Goal: Task Accomplishment & Management: Use online tool/utility

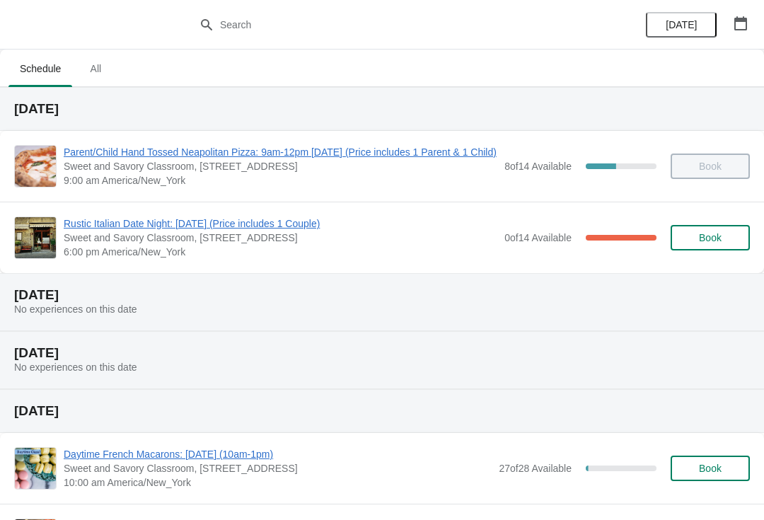
click at [90, 222] on span "Rustic Italian Date Night: [DATE] (Price includes 1 Couple)" at bounding box center [281, 223] width 434 height 14
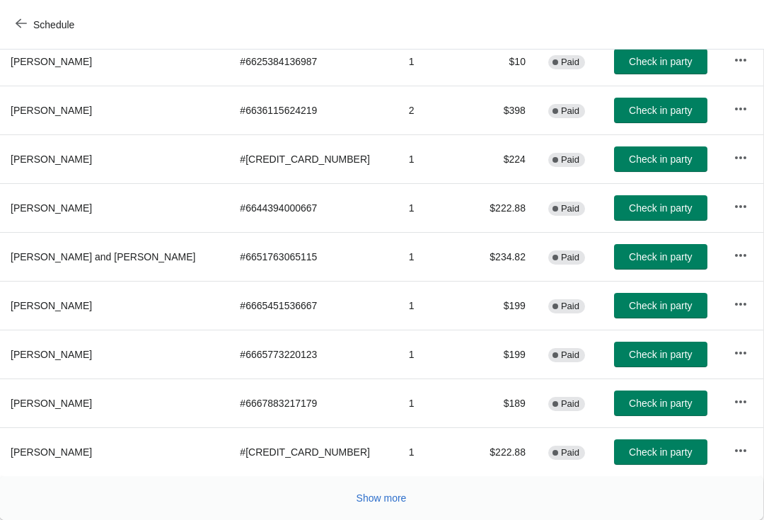
scroll to position [246, 1]
click at [369, 500] on span "Show more" at bounding box center [381, 497] width 50 height 11
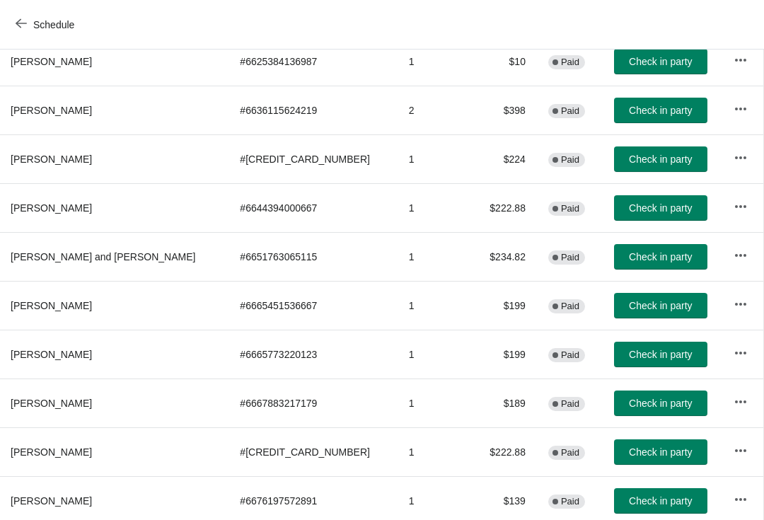
click at [648, 263] on button "Check in party" at bounding box center [660, 256] width 93 height 25
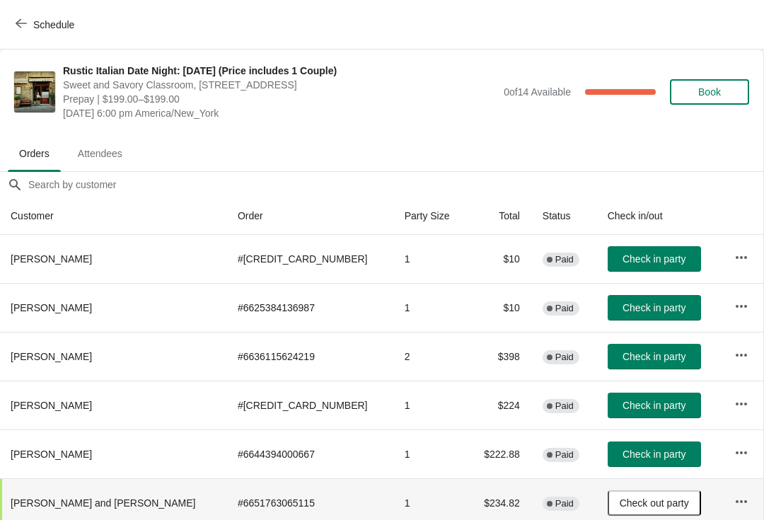
scroll to position [0, 1]
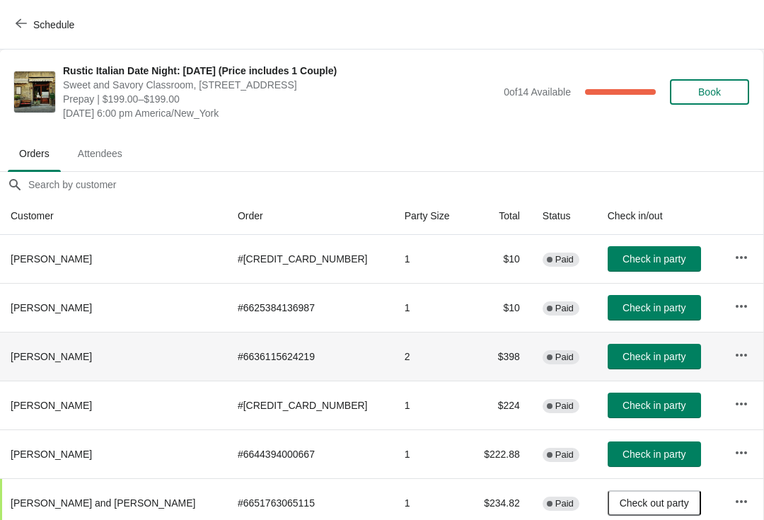
click at [755, 338] on td at bounding box center [743, 356] width 40 height 49
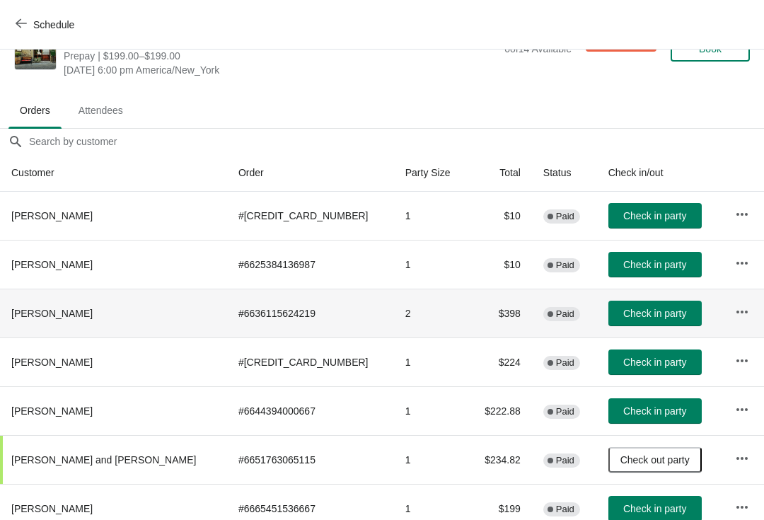
scroll to position [43, 0]
click at [648, 305] on button "Check in party" at bounding box center [654, 313] width 93 height 25
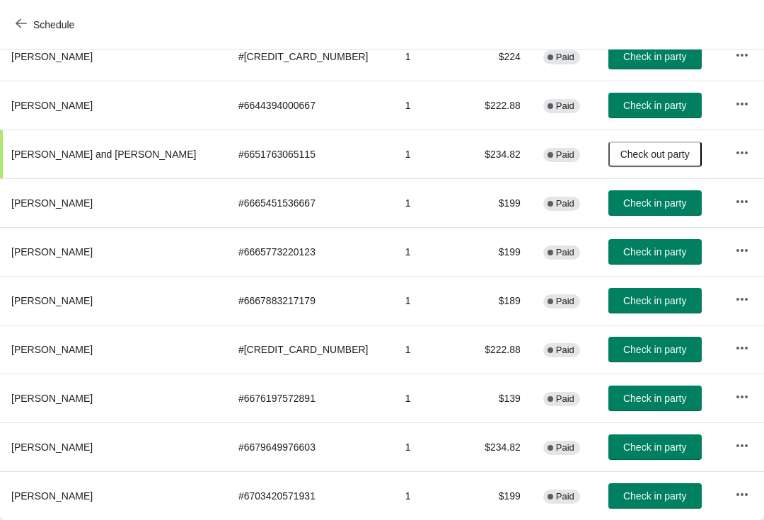
scroll to position [349, 0]
click at [649, 301] on span "Check in party" at bounding box center [654, 300] width 63 height 11
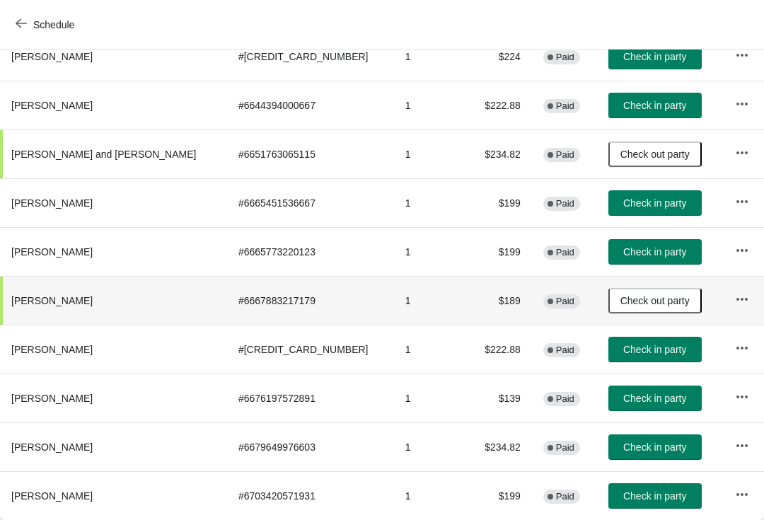
click at [641, 393] on span "Check in party" at bounding box center [654, 398] width 63 height 11
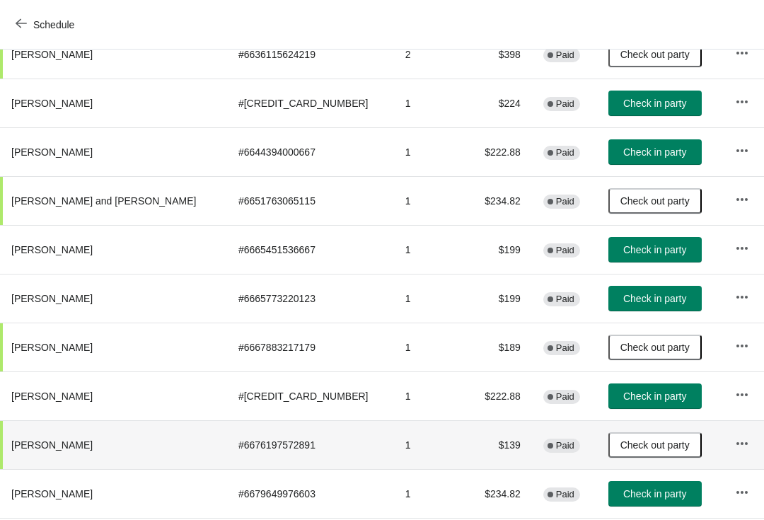
scroll to position [301, 0]
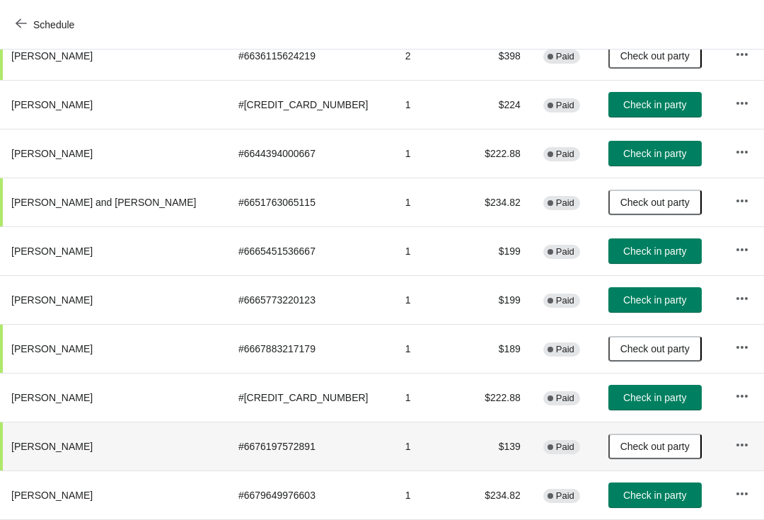
click at [639, 145] on button "Check in party" at bounding box center [654, 153] width 93 height 25
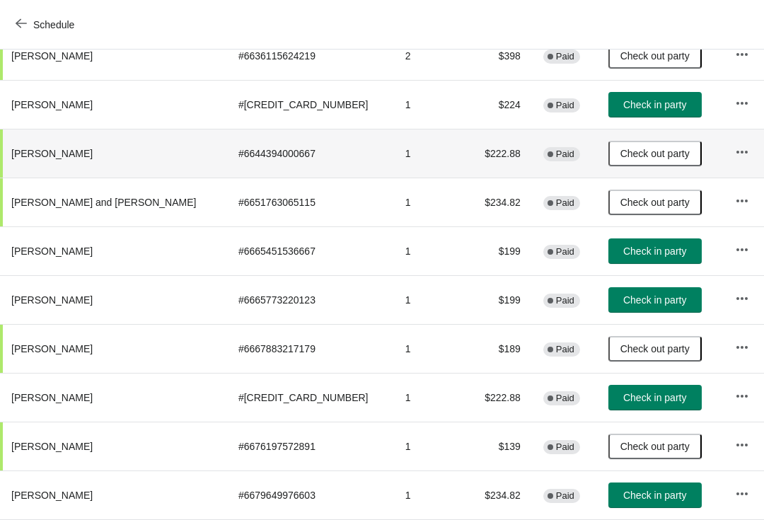
click at [641, 306] on span "Check in party" at bounding box center [654, 299] width 63 height 11
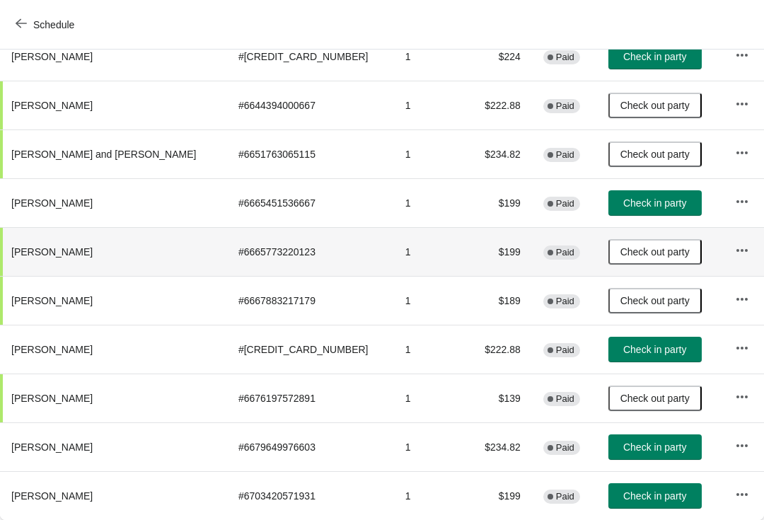
scroll to position [349, 0]
click at [661, 508] on button "Check in party" at bounding box center [654, 495] width 93 height 25
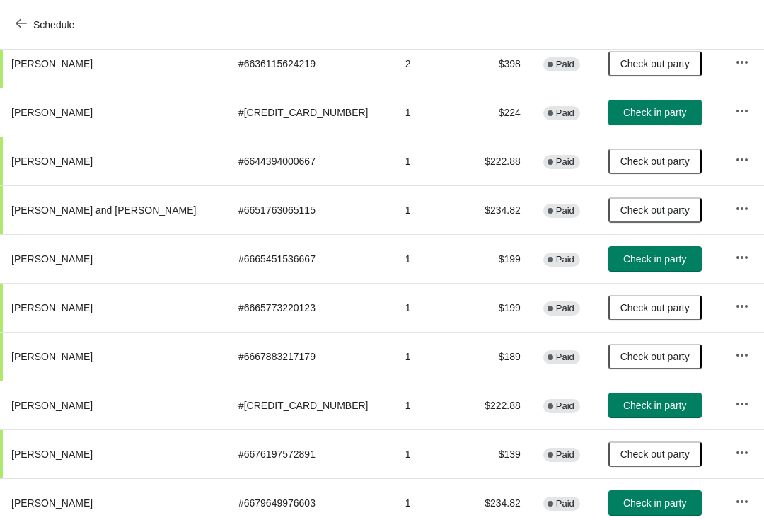
scroll to position [294, 0]
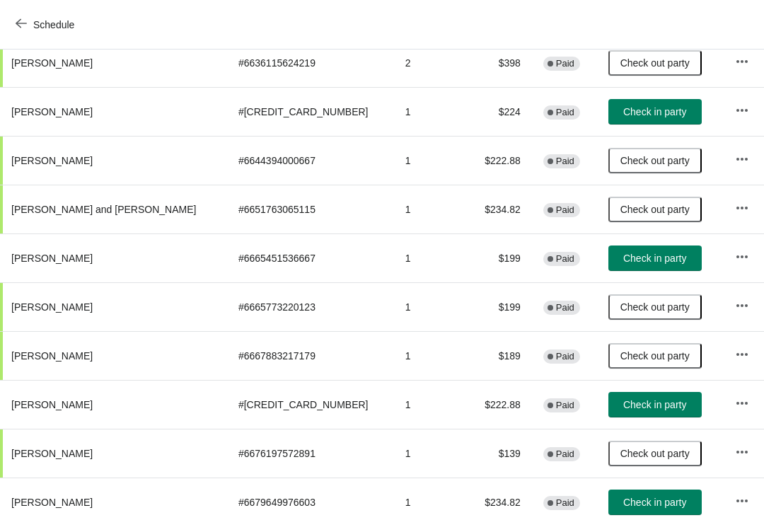
click at [643, 399] on span "Check in party" at bounding box center [654, 404] width 63 height 11
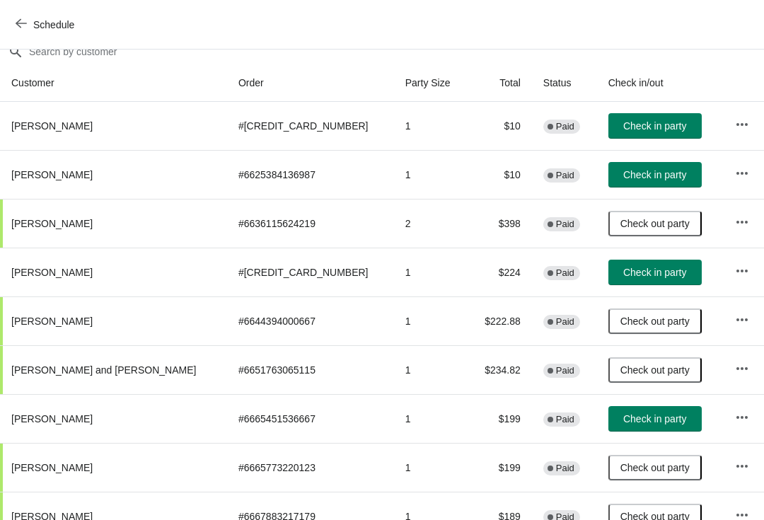
scroll to position [136, 0]
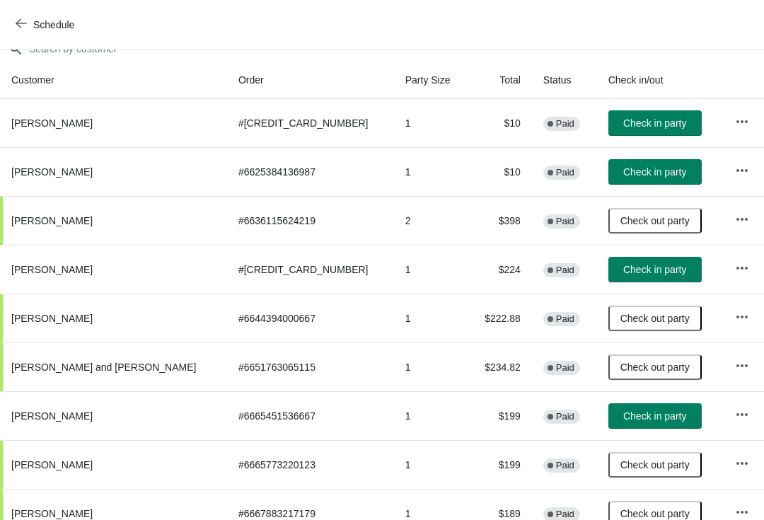
click at [644, 411] on span "Check in party" at bounding box center [654, 415] width 63 height 11
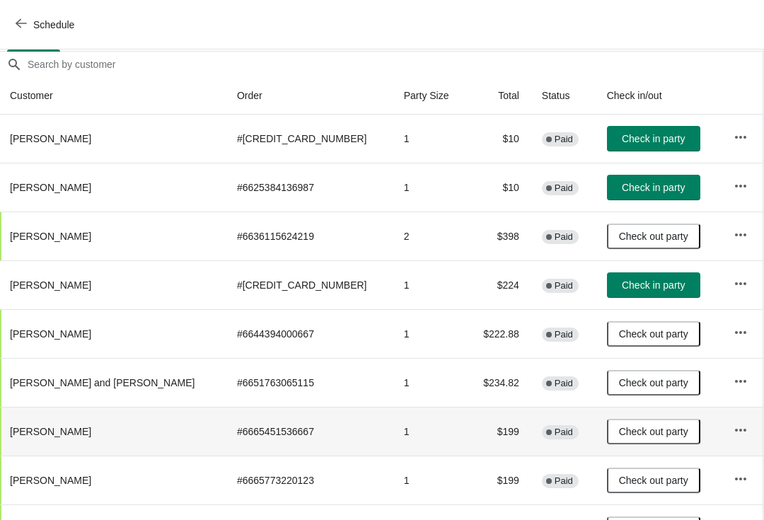
scroll to position [119, 1]
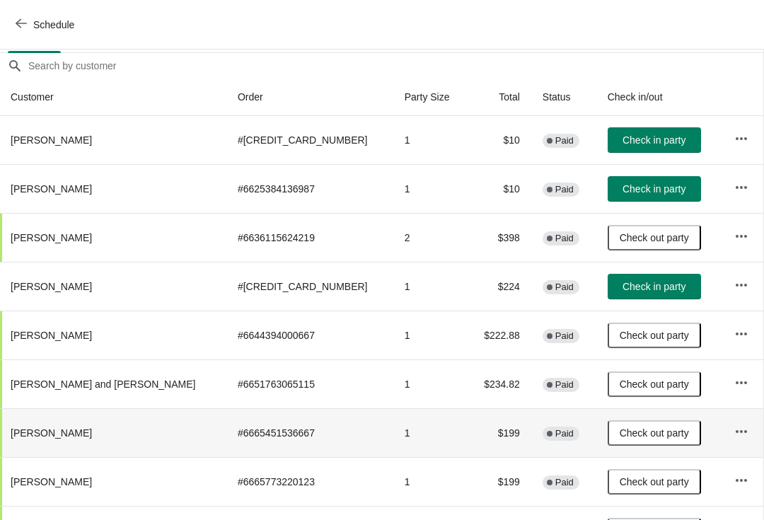
click at [630, 288] on span "Check in party" at bounding box center [653, 286] width 63 height 11
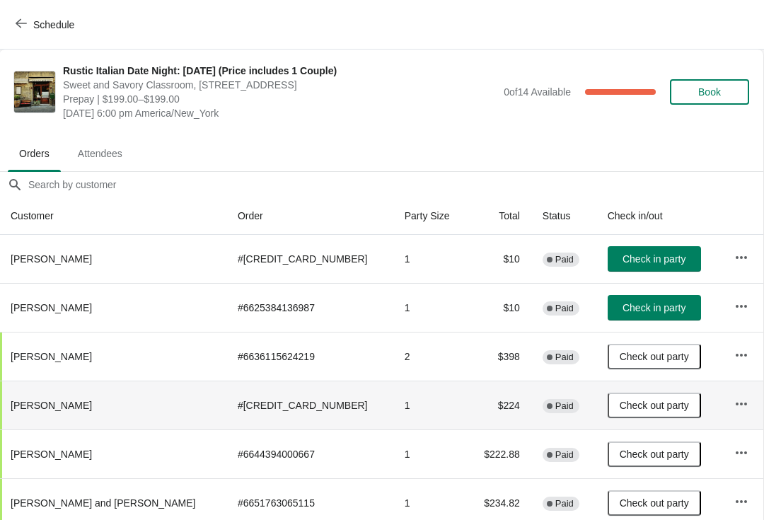
scroll to position [0, 1]
click at [637, 250] on button "Check in party" at bounding box center [654, 258] width 93 height 25
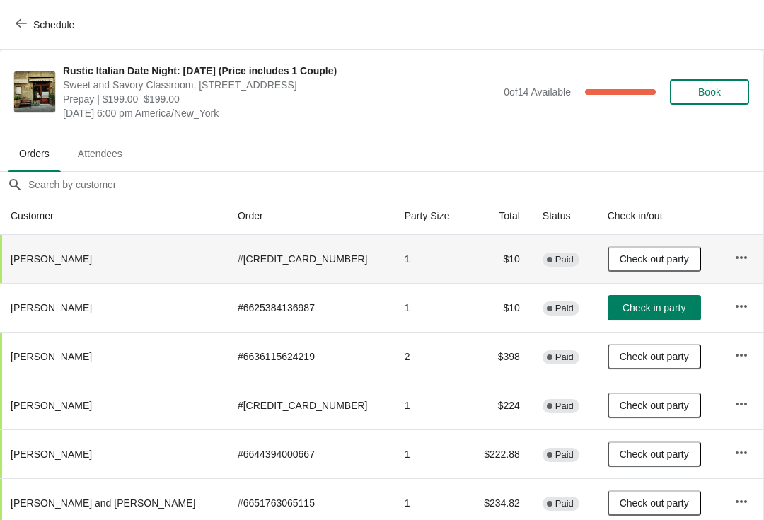
click at [646, 296] on button "Check in party" at bounding box center [654, 307] width 93 height 25
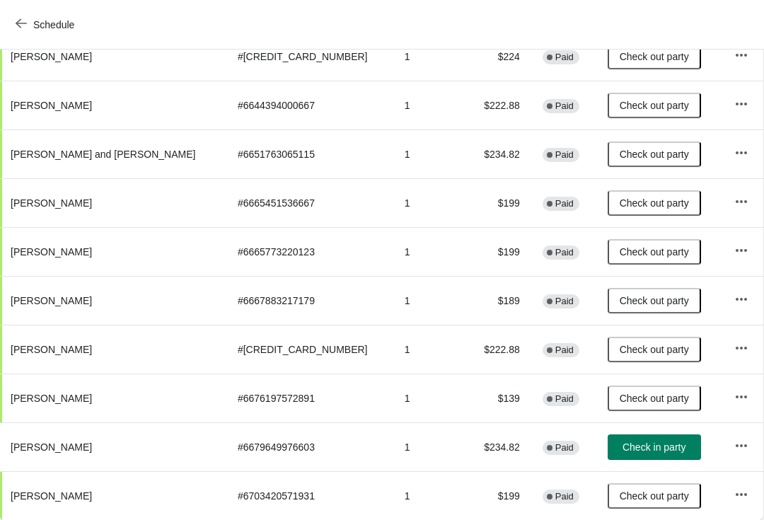
scroll to position [349, 1]
